Goal: Browse casually

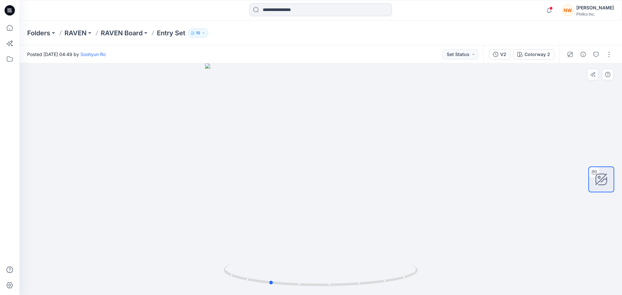
drag, startPoint x: 335, startPoint y: 176, endPoint x: 461, endPoint y: 192, distance: 127.6
click at [461, 192] on div at bounding box center [320, 179] width 602 height 232
drag, startPoint x: 338, startPoint y: 190, endPoint x: 269, endPoint y: 206, distance: 70.8
click at [269, 206] on div at bounding box center [320, 179] width 602 height 232
drag, startPoint x: 329, startPoint y: 268, endPoint x: 240, endPoint y: 247, distance: 91.3
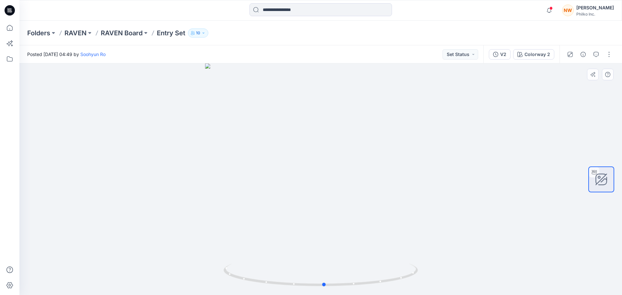
click at [240, 247] on div at bounding box center [320, 179] width 602 height 232
drag, startPoint x: 240, startPoint y: 247, endPoint x: 438, endPoint y: 240, distance: 198.0
click at [438, 240] on div at bounding box center [320, 179] width 602 height 232
